Goal: Information Seeking & Learning: Learn about a topic

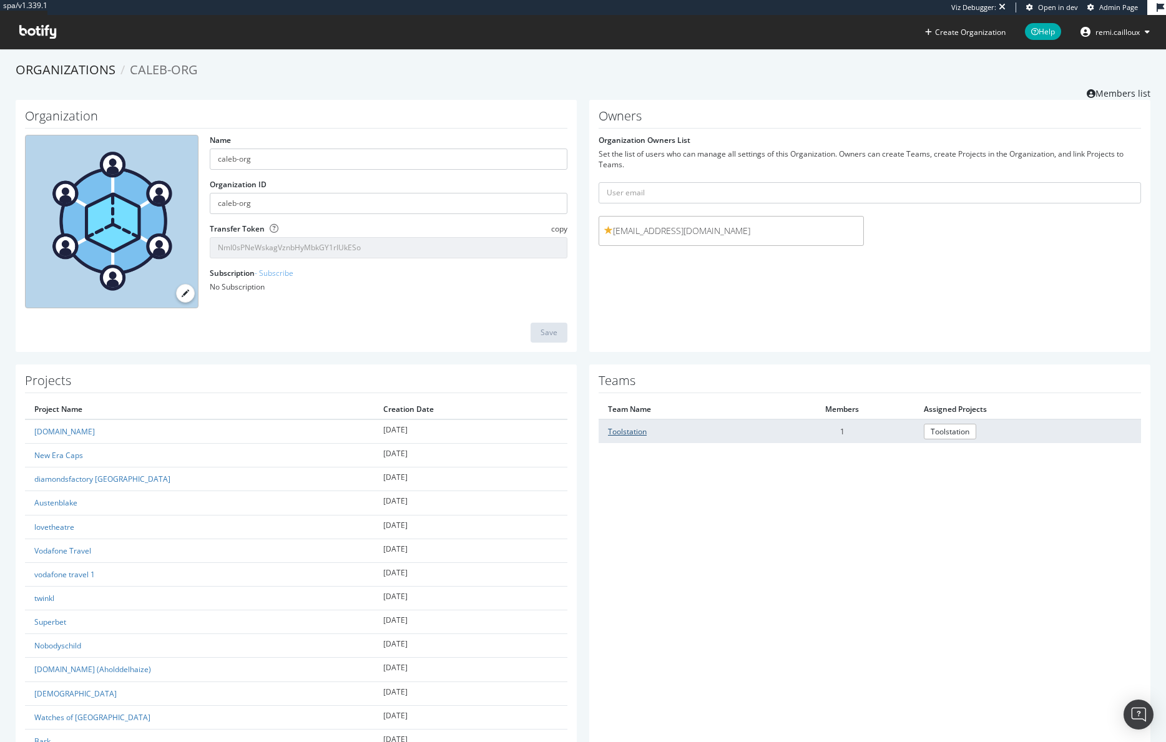
click at [627, 433] on link "Toolstation" at bounding box center [627, 432] width 39 height 11
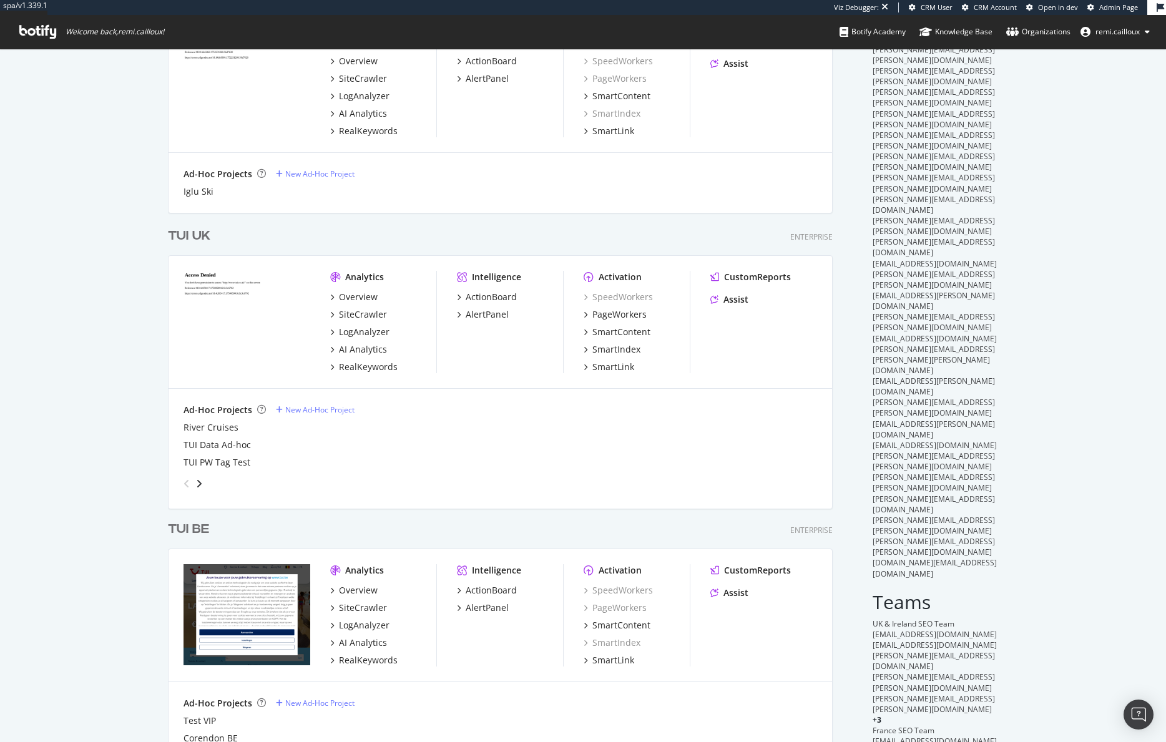
scroll to position [195, 0]
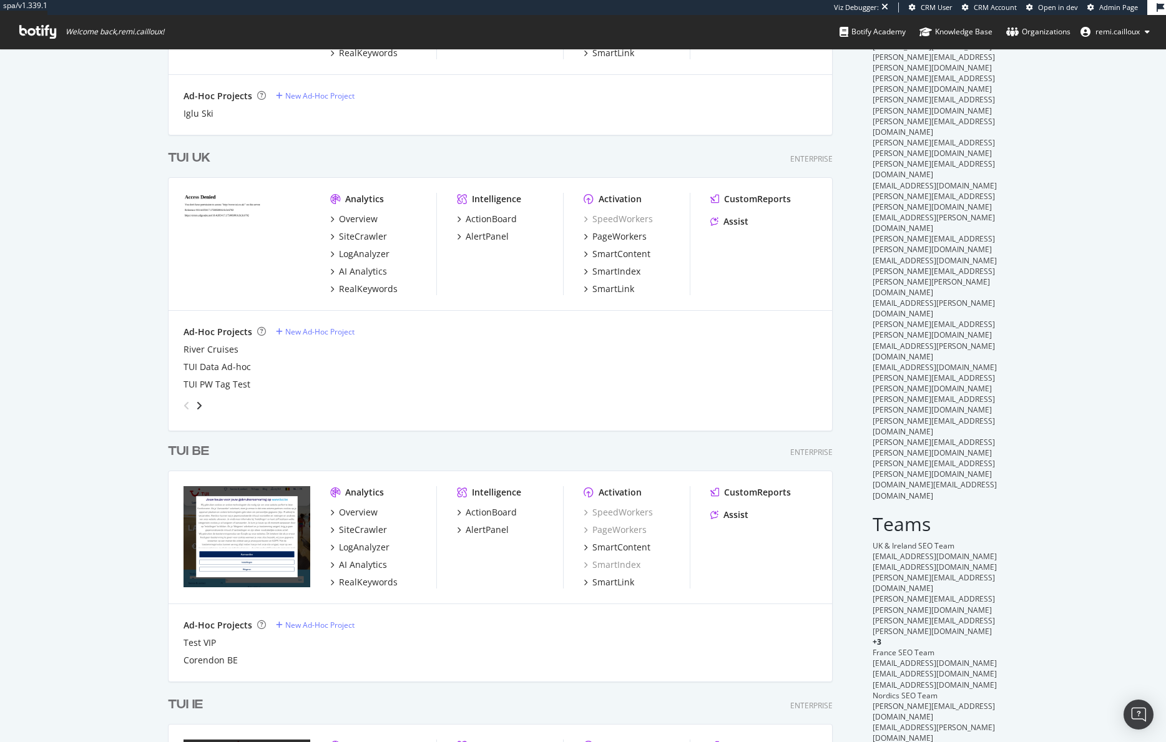
click at [192, 157] on div "TUI UK" at bounding box center [189, 158] width 42 height 18
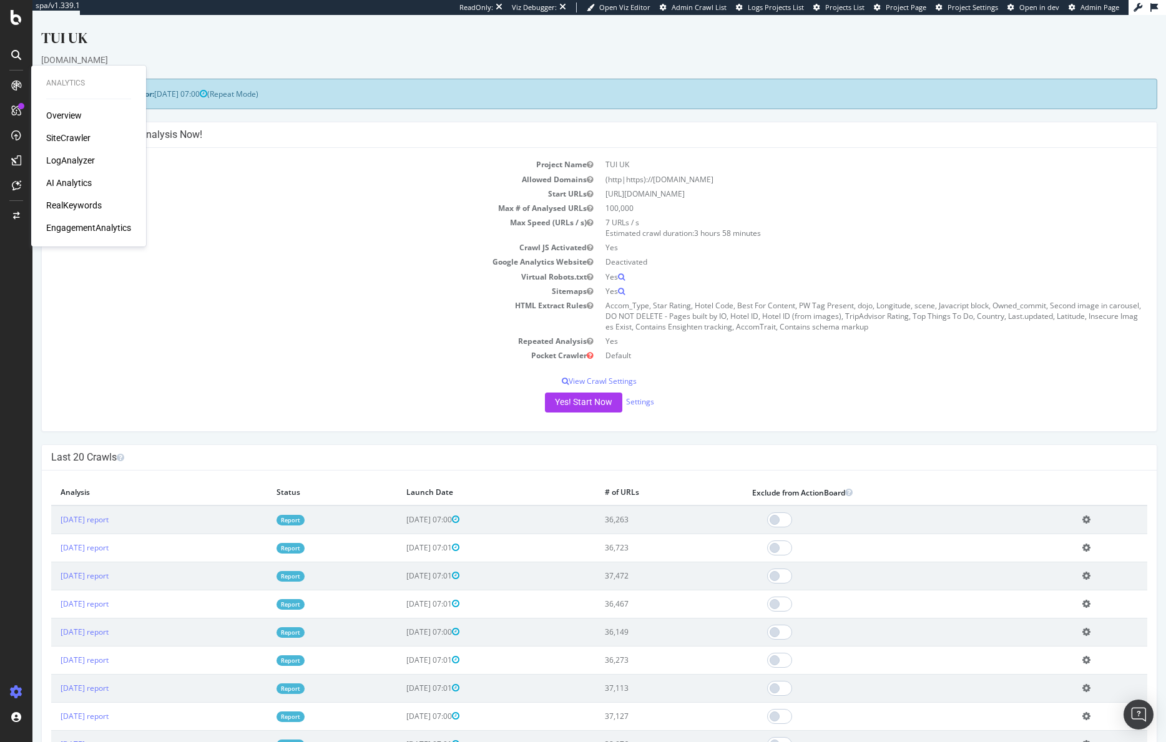
click at [80, 229] on div "EngagementAnalytics" at bounding box center [88, 228] width 85 height 12
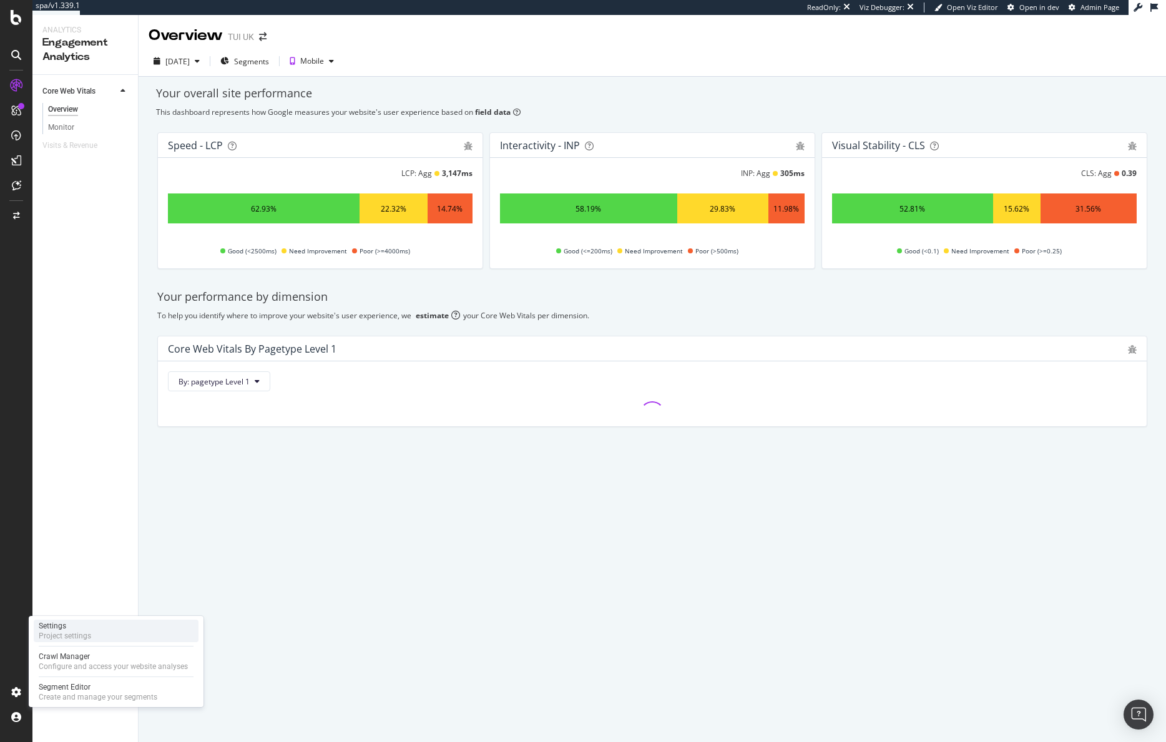
click at [74, 625] on div "Settings" at bounding box center [65, 626] width 52 height 10
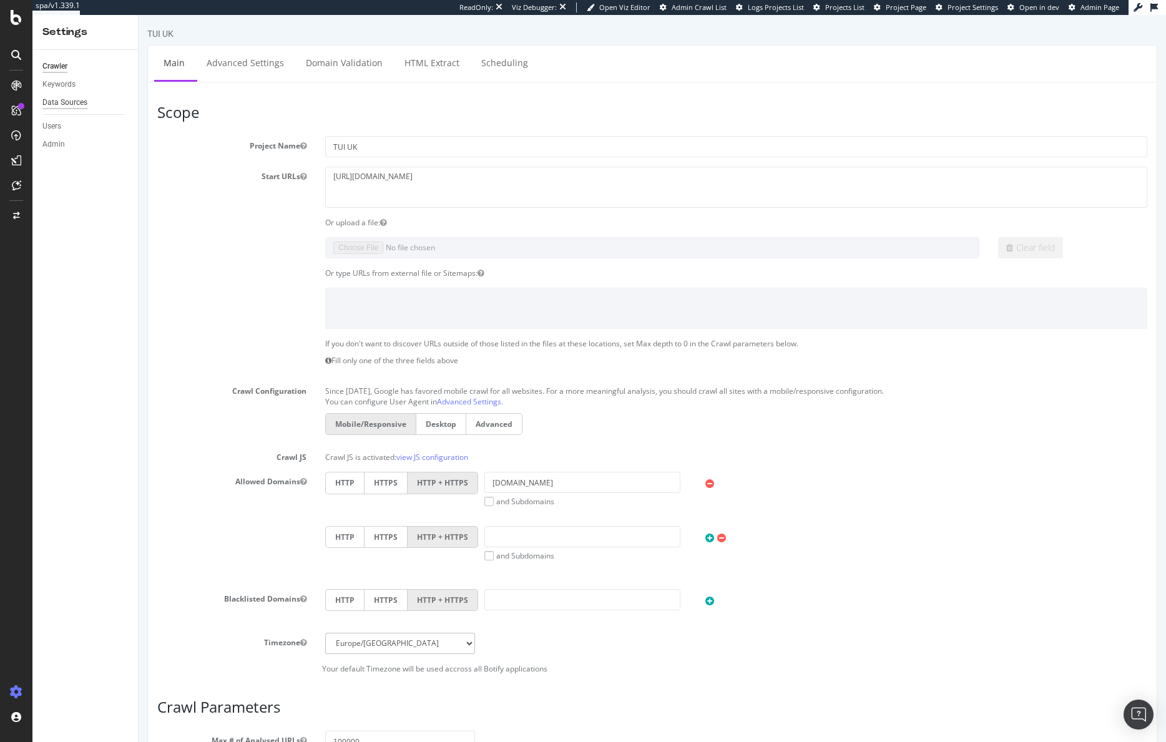
click at [75, 101] on div "Data Sources" at bounding box center [64, 102] width 45 height 13
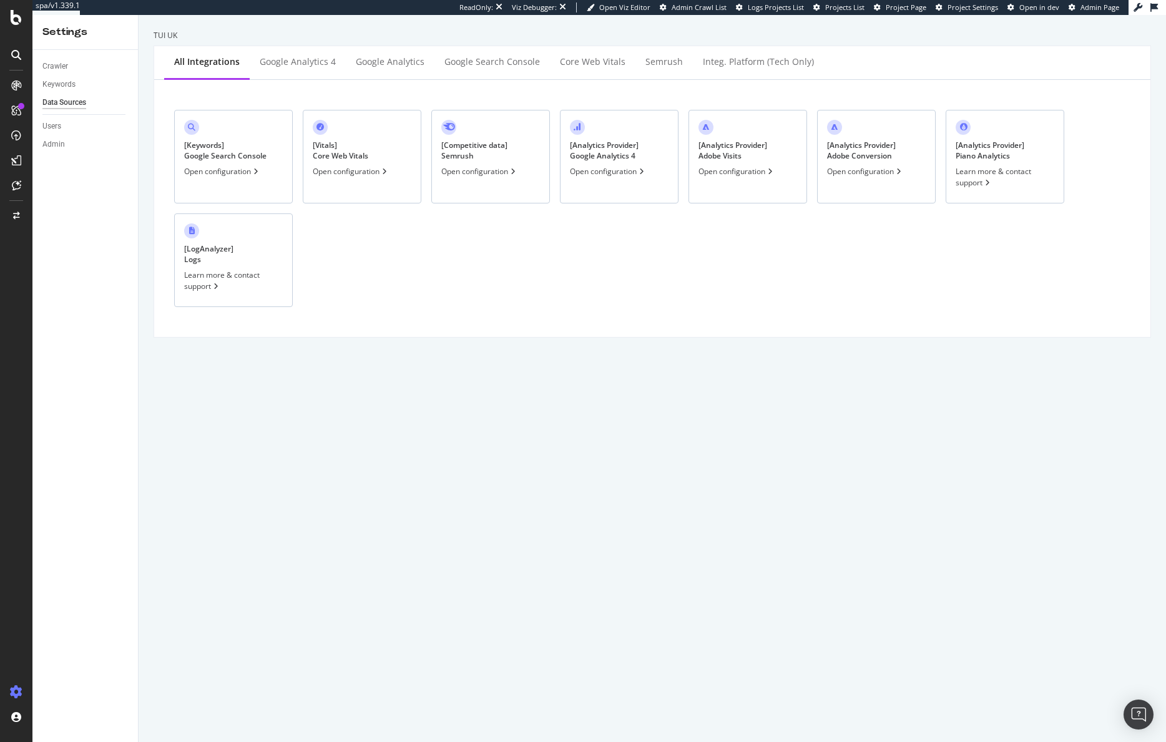
click at [657, 158] on div "[ Analytics Provider ] Google Analytics 4 Open configuration" at bounding box center [619, 157] width 119 height 94
click at [777, 155] on div "[ Analytics Provider ] Adobe Visits Open configuration" at bounding box center [748, 157] width 119 height 94
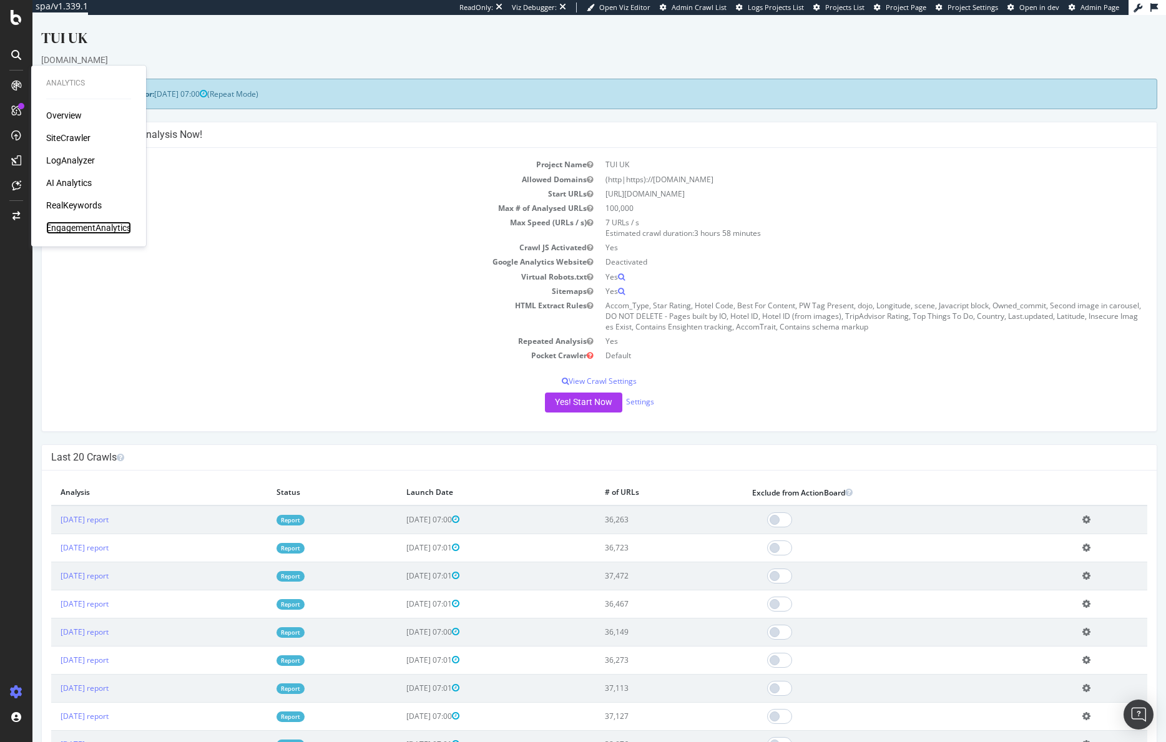
click at [80, 229] on div "EngagementAnalytics" at bounding box center [88, 228] width 85 height 12
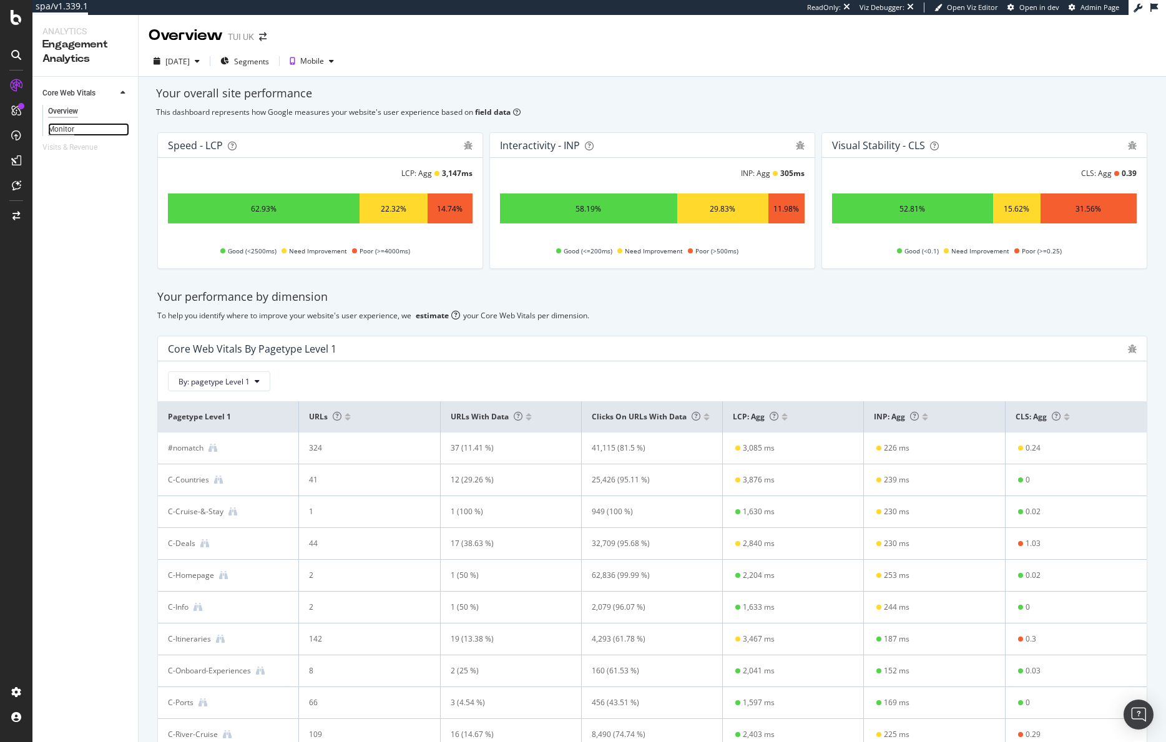
click at [67, 129] on div "Monitor" at bounding box center [61, 129] width 26 height 13
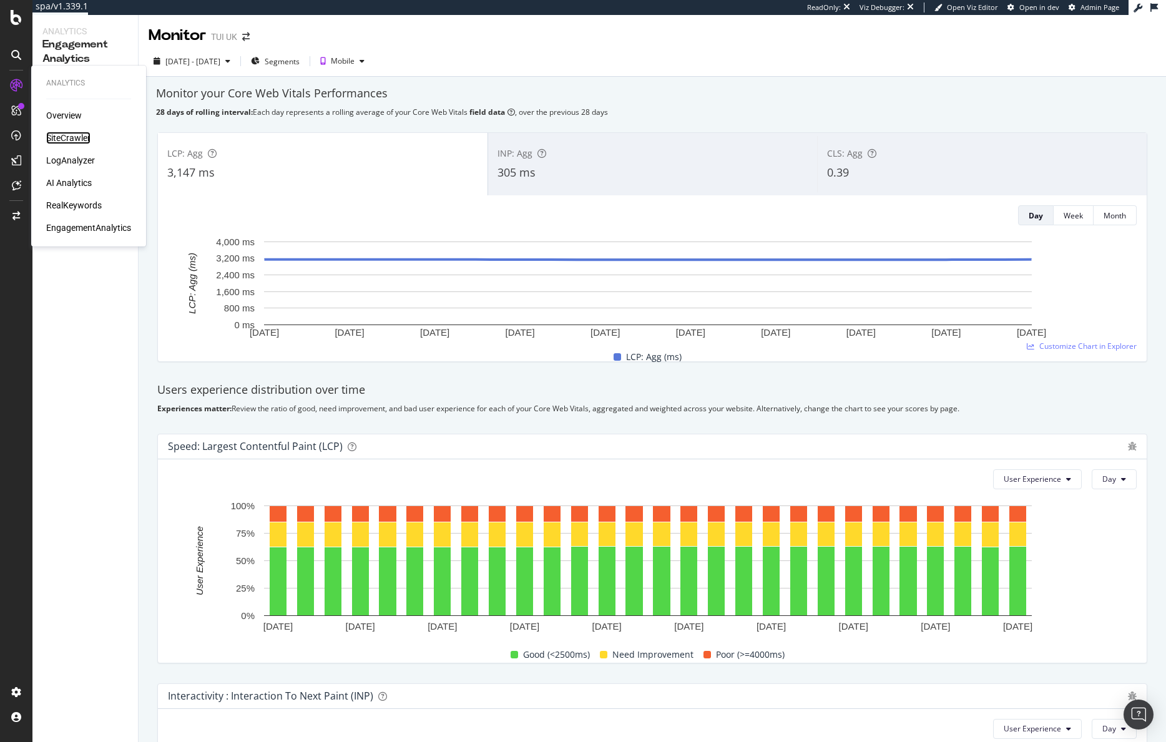
click at [67, 137] on div "SiteCrawler" at bounding box center [68, 138] width 44 height 12
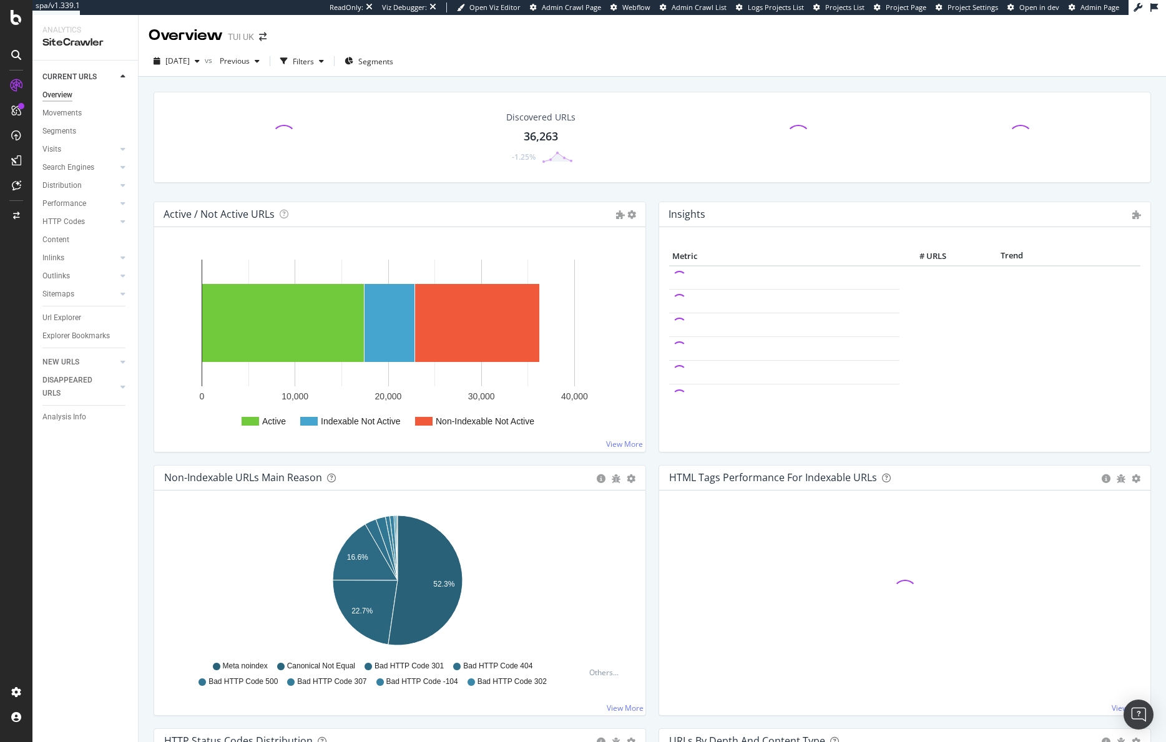
click at [914, 9] on span "Project Page" at bounding box center [906, 6] width 41 height 9
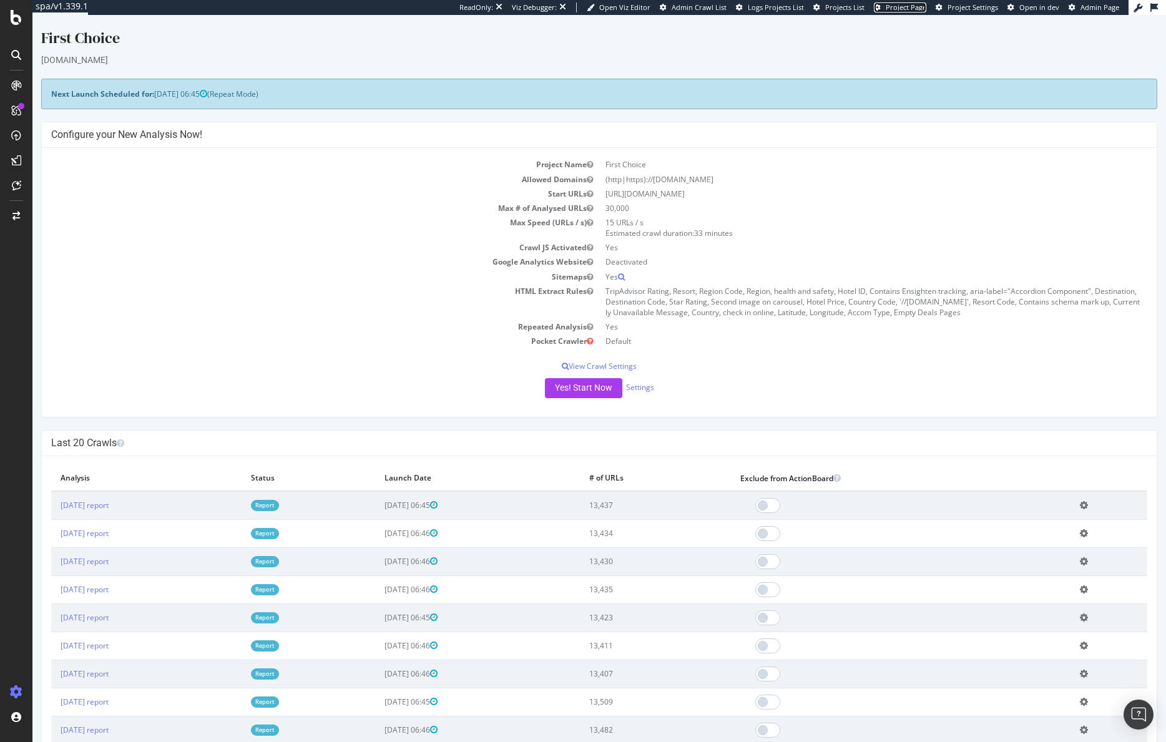
click at [921, 7] on span "Project Page" at bounding box center [906, 6] width 41 height 9
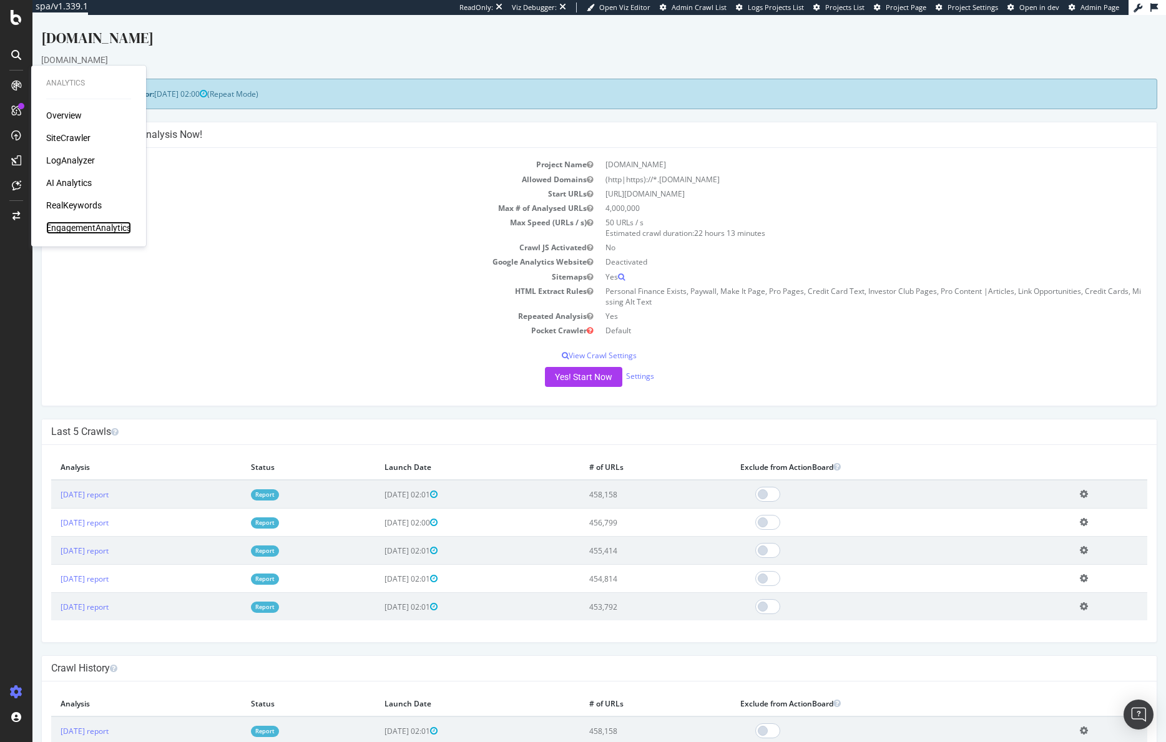
click at [94, 231] on div "EngagementAnalytics" at bounding box center [88, 228] width 85 height 12
